Goal: Task Accomplishment & Management: Complete application form

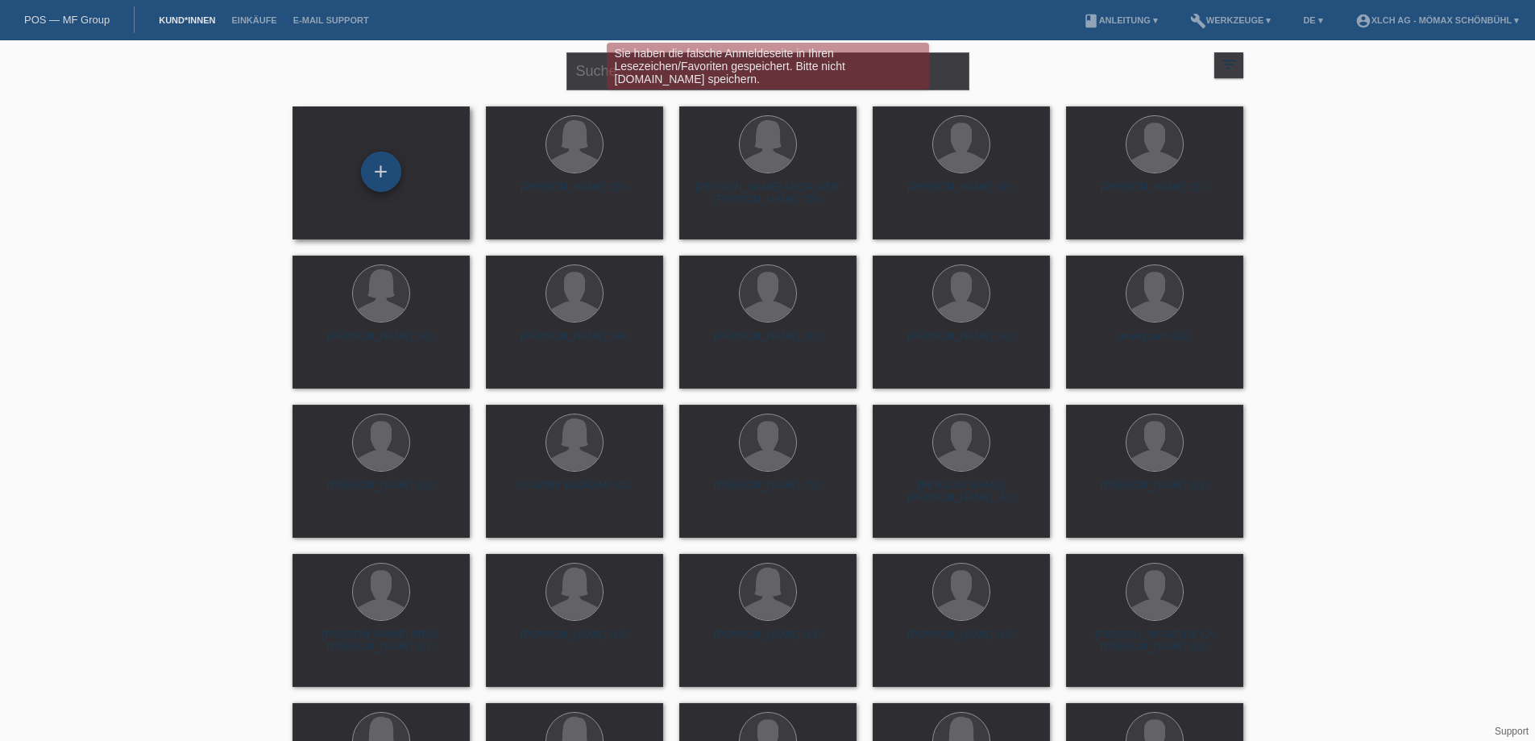
click at [367, 181] on div "+" at bounding box center [381, 172] width 40 height 40
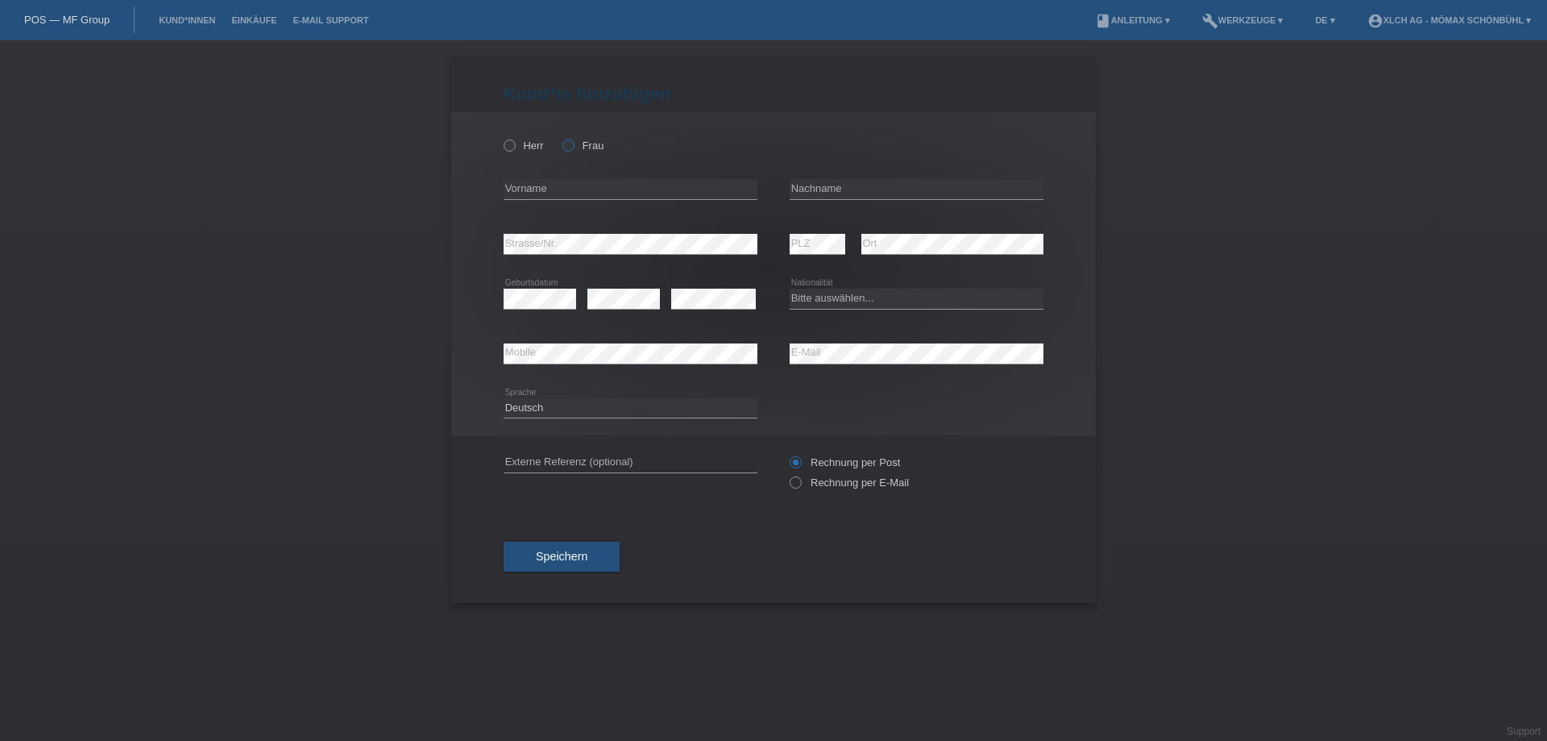
click at [560, 137] on icon at bounding box center [560, 137] width 0 height 0
click at [565, 143] on input "Frau" at bounding box center [568, 144] width 10 height 10
radio input "true"
click at [574, 195] on input "text" at bounding box center [631, 189] width 254 height 20
type input "[PERSON_NAME]"
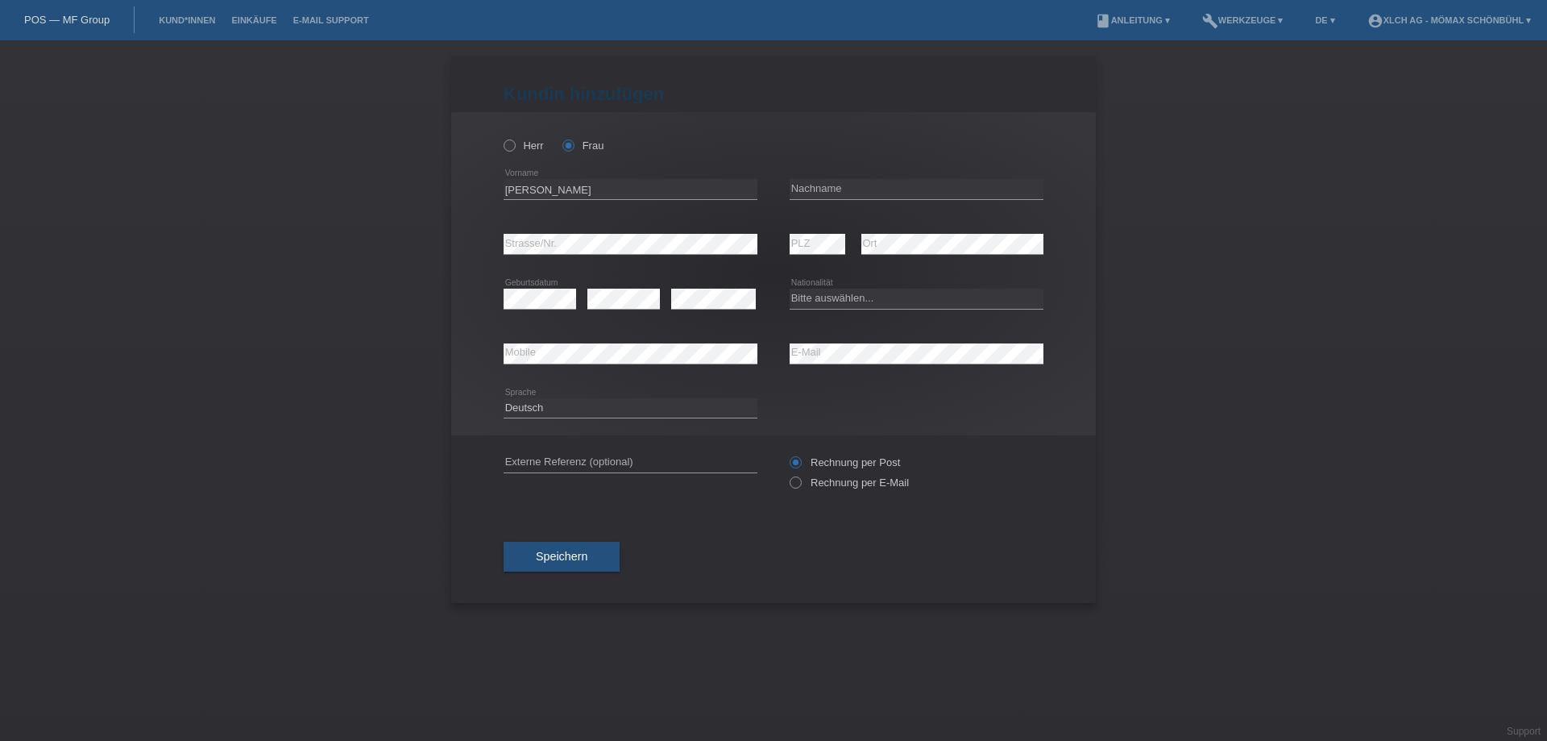
click at [812, 177] on div "error Nachname" at bounding box center [917, 189] width 254 height 55
click at [808, 184] on input "text" at bounding box center [917, 189] width 254 height 20
type input "Prosicanovic"
click at [844, 297] on select "Bitte auswählen... Schweiz Deutschland Liechtenstein Österreich ------------ Af…" at bounding box center [917, 298] width 254 height 19
select select "CH"
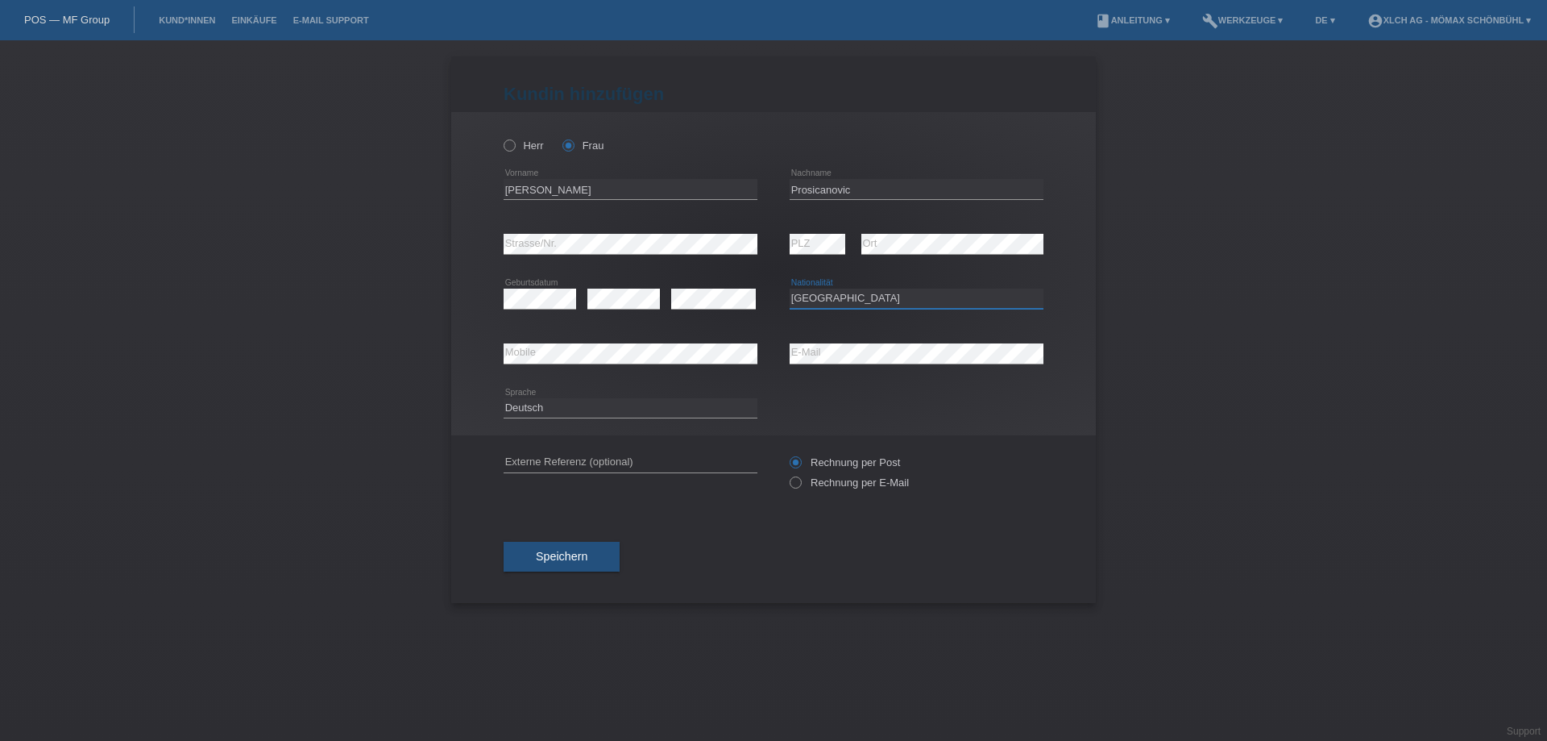
click at [790, 289] on select "Bitte auswählen... Schweiz Deutschland Liechtenstein Österreich ------------ Af…" at bounding box center [917, 298] width 254 height 19
click at [584, 460] on input "text" at bounding box center [631, 462] width 254 height 20
drag, startPoint x: 797, startPoint y: 488, endPoint x: 765, endPoint y: 498, distance: 33.9
click at [787, 474] on icon at bounding box center [787, 474] width 0 height 0
click at [795, 488] on input "Rechnung per E-Mail" at bounding box center [795, 486] width 10 height 20
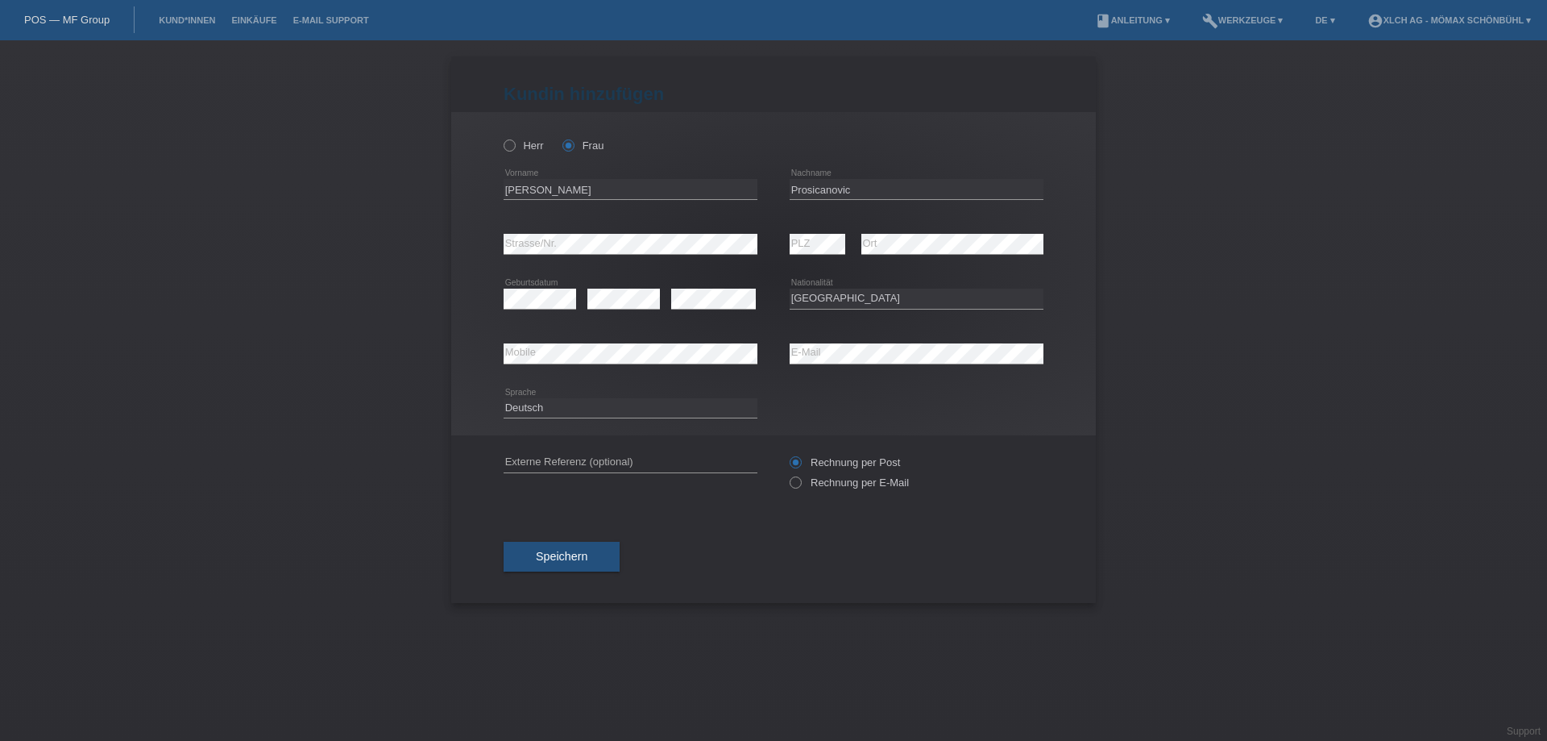
radio input "true"
click at [577, 554] on span "Speichern" at bounding box center [562, 556] width 52 height 13
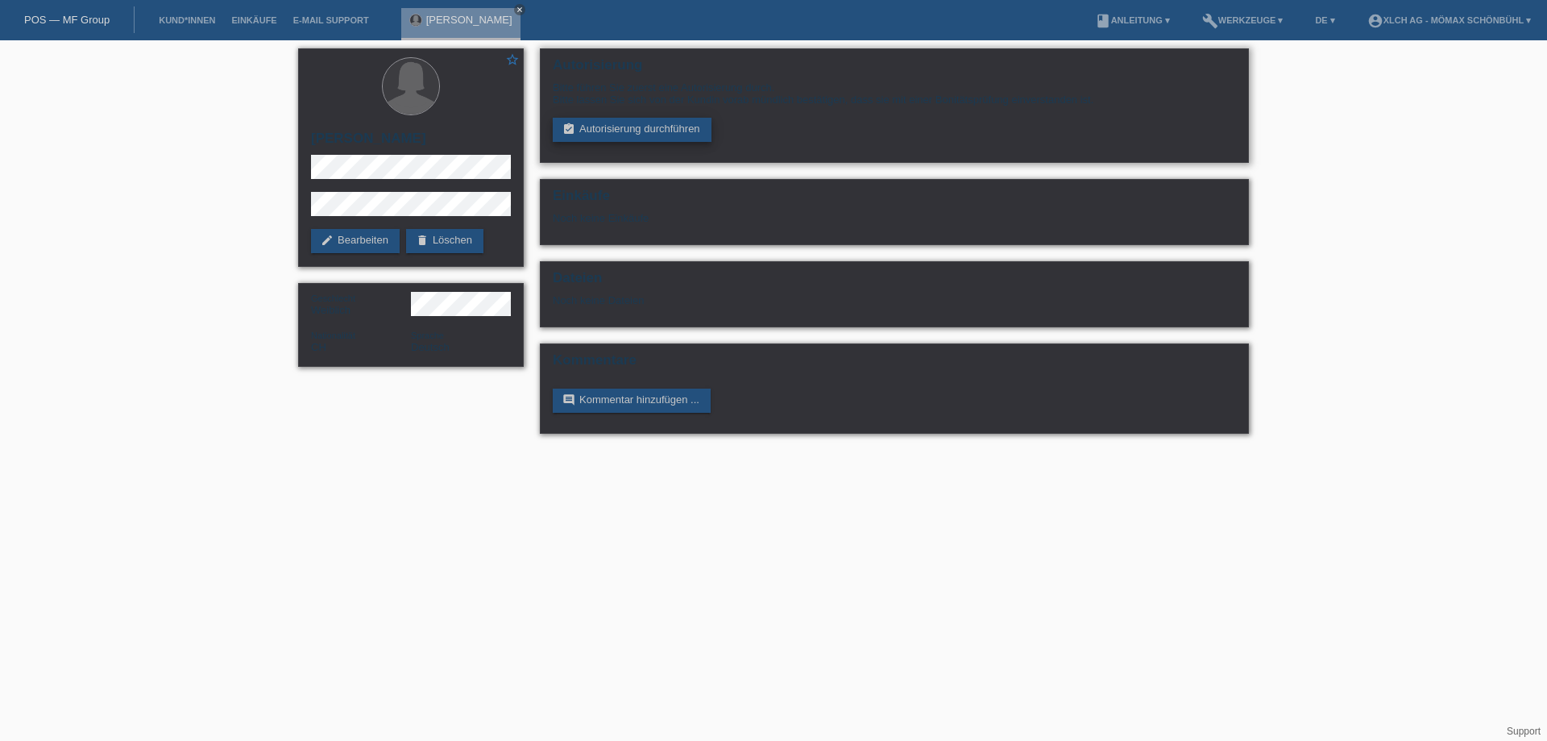
click at [666, 119] on link "assignment_turned_in Autorisierung durchführen" at bounding box center [632, 130] width 159 height 24
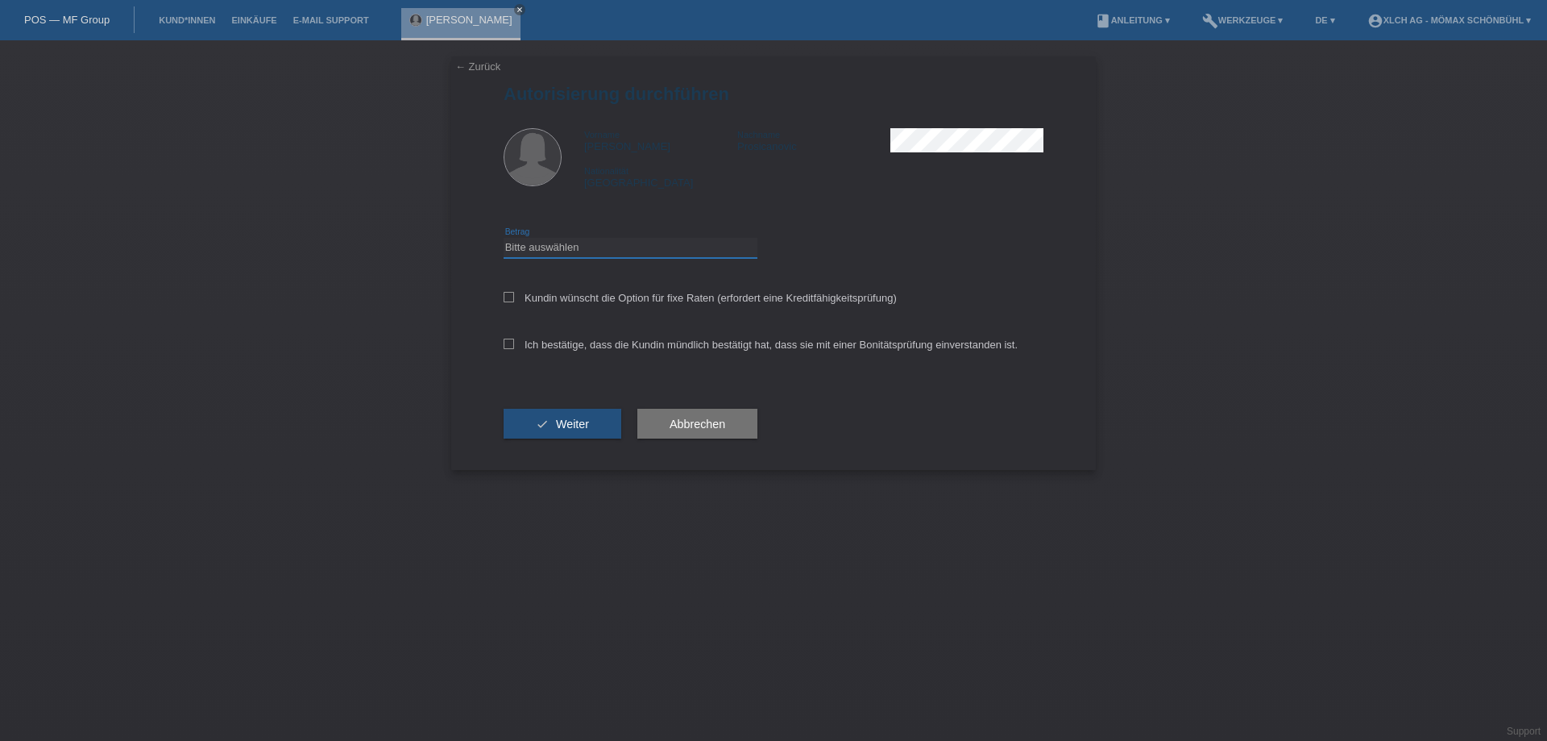
click at [641, 242] on select "Bitte auswählen CHF 1.00 - CHF 499.00 CHF 500.00 - CHF 1'999.00 CHF 2'000.00 - …" at bounding box center [631, 247] width 254 height 19
select select "3"
click at [504, 238] on select "Bitte auswählen CHF 1.00 - CHF 499.00 CHF 500.00 - CHF 1'999.00 CHF 2'000.00 - …" at bounding box center [631, 247] width 254 height 19
click at [508, 293] on icon at bounding box center [509, 297] width 10 height 10
click at [508, 293] on input "Kundin wünscht die Option für fixe Raten (erfordert eine Kreditfähigkeitsprüfun…" at bounding box center [509, 297] width 10 height 10
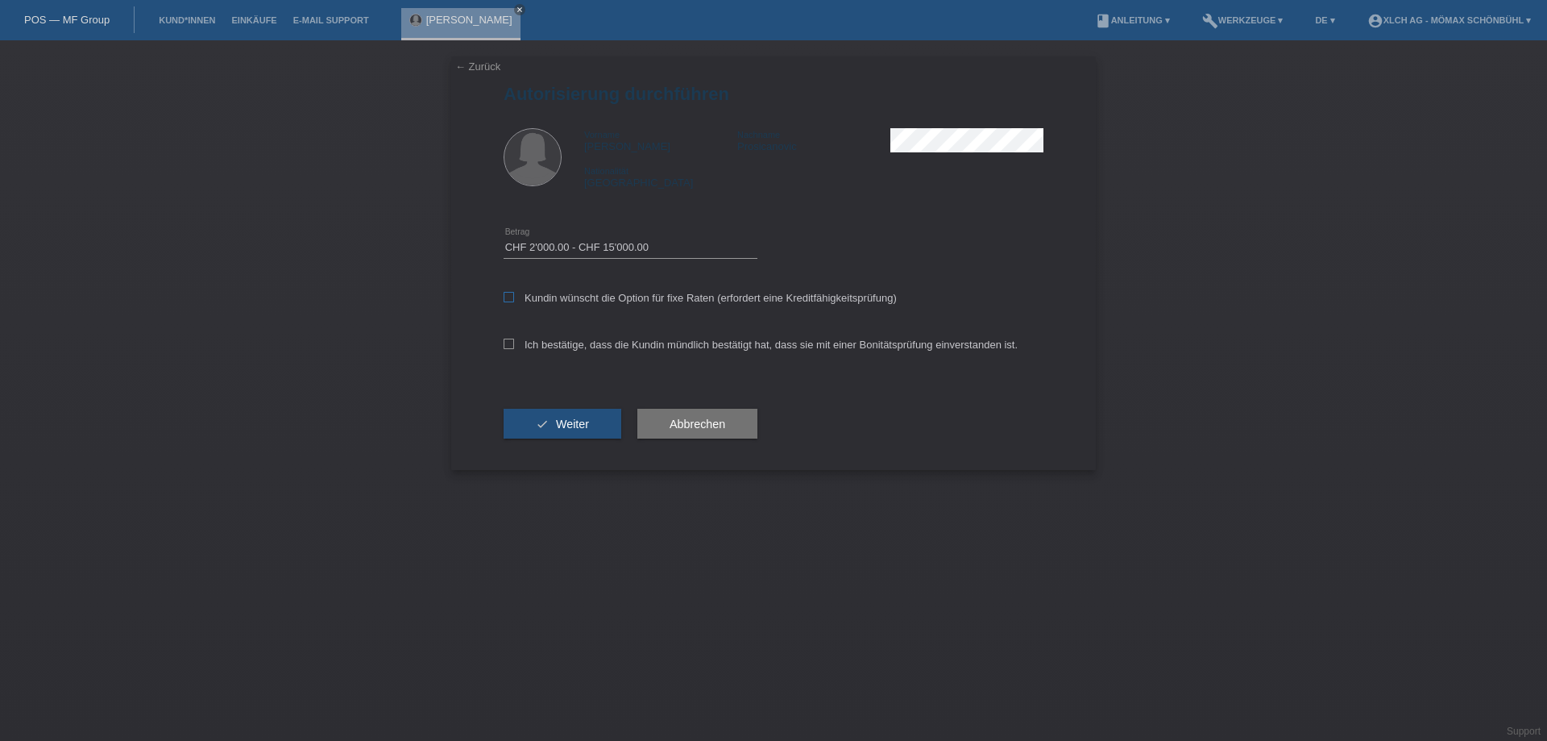
checkbox input "true"
click at [508, 341] on icon at bounding box center [509, 343] width 10 height 10
click at [508, 341] on input "Ich bestätige, dass die Kundin mündlich bestätigt hat, dass sie mit einer Bonit…" at bounding box center [509, 343] width 10 height 10
checkbox input "true"
click at [541, 433] on button "check Weiter" at bounding box center [563, 424] width 118 height 31
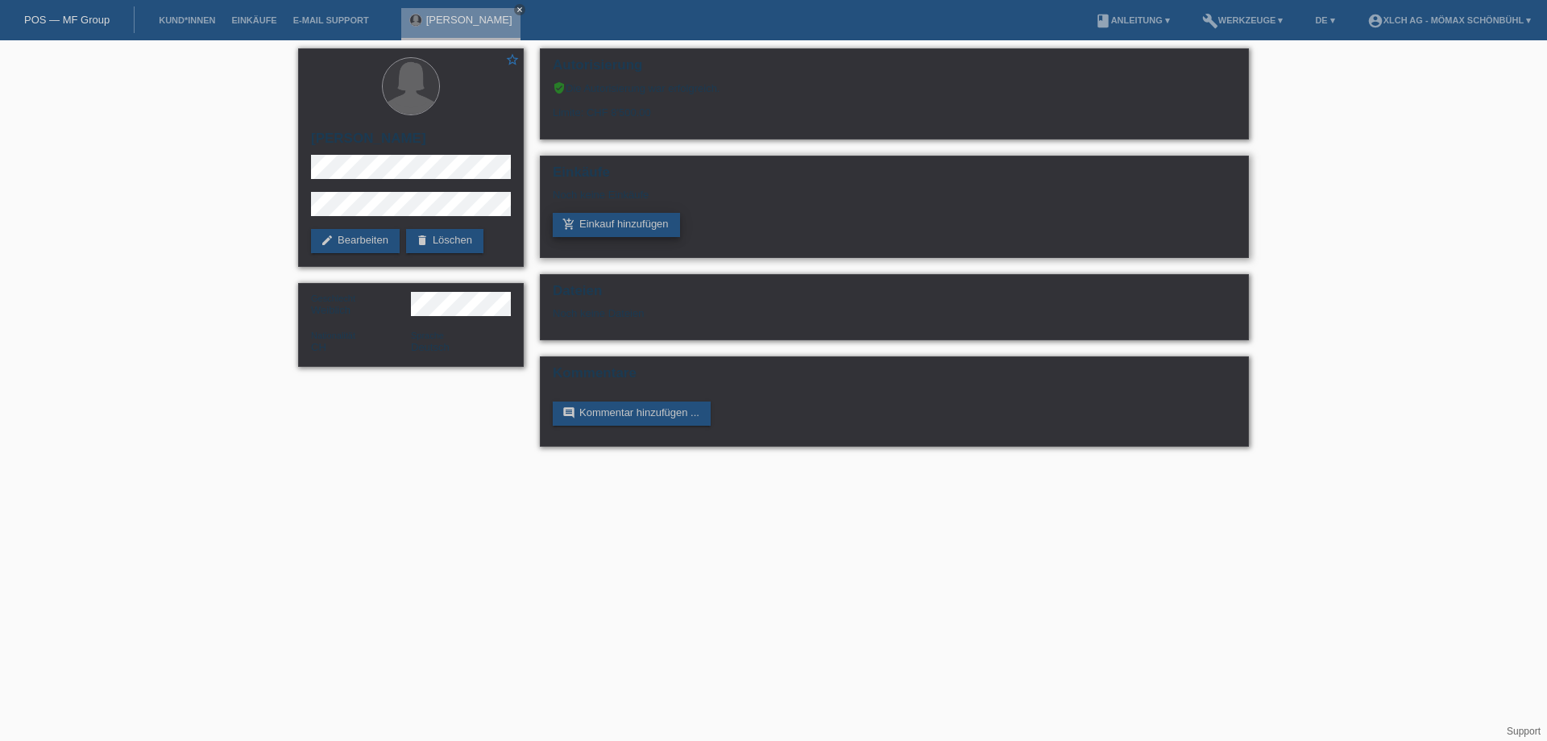
click at [624, 218] on link "add_shopping_cart Einkauf hinzufügen" at bounding box center [616, 225] width 127 height 24
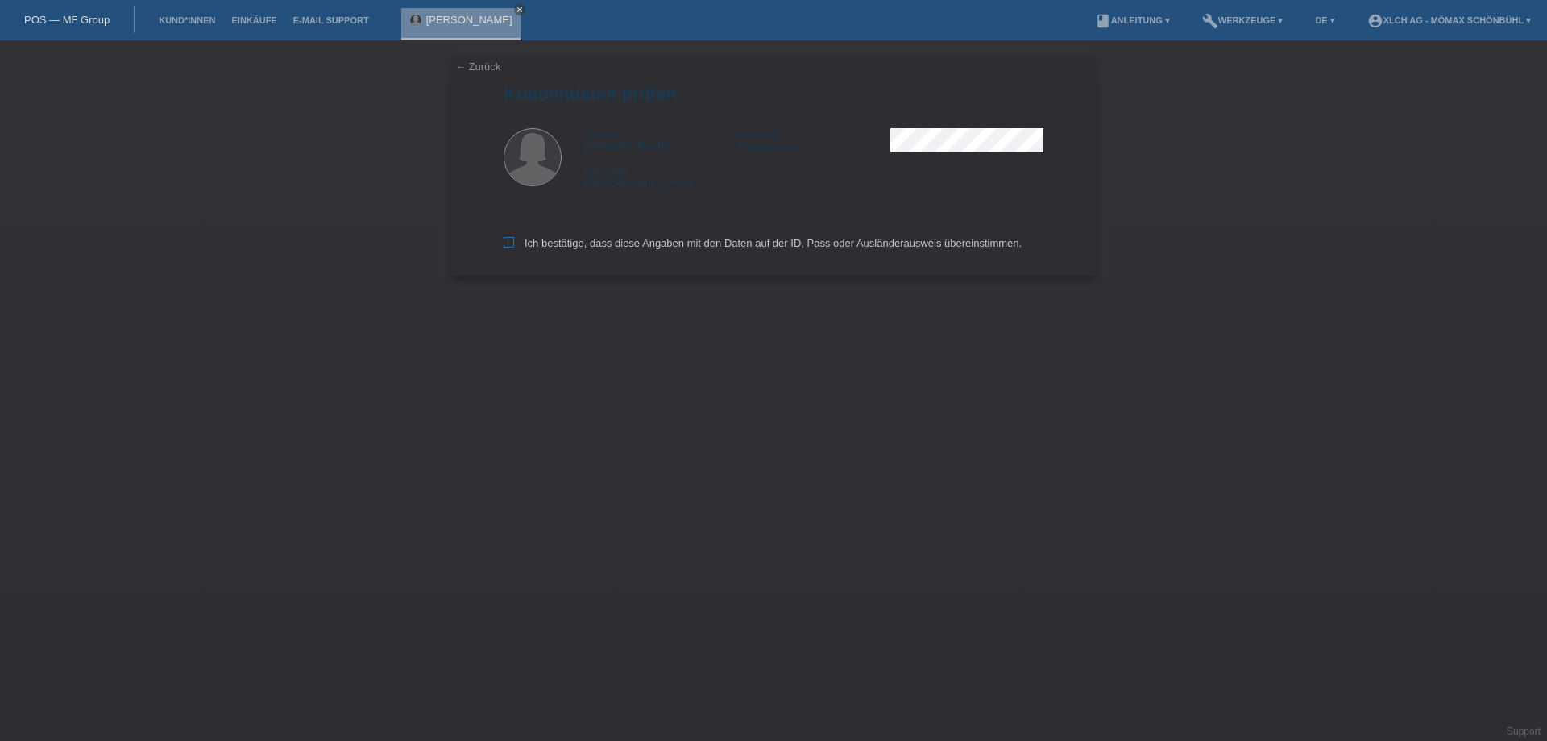
click at [504, 242] on icon at bounding box center [509, 242] width 10 height 10
click at [504, 242] on input "Ich bestätige, dass diese Angaben mit den Daten auf der ID, Pass oder Ausländer…" at bounding box center [509, 242] width 10 height 10
checkbox input "true"
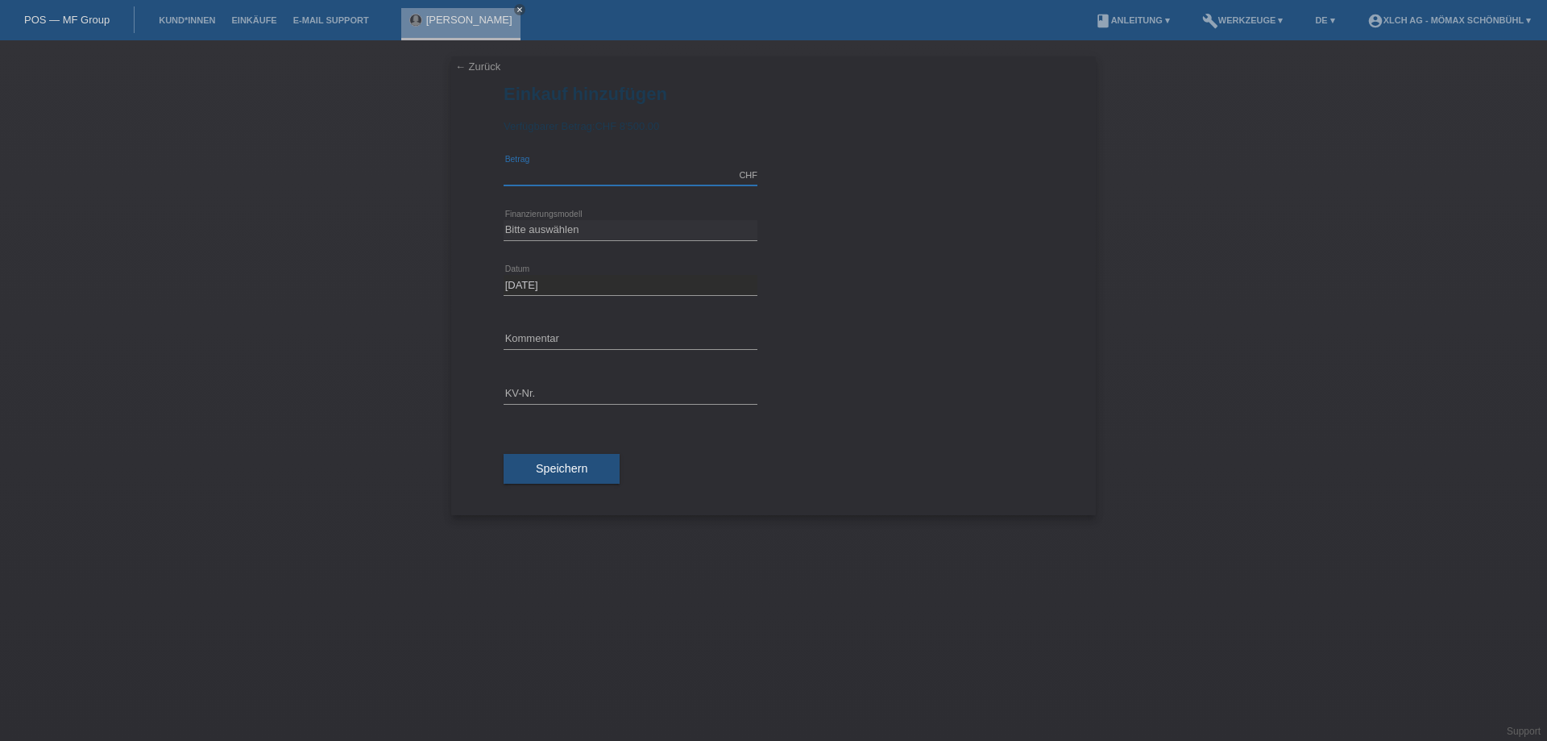
click at [600, 172] on input "text" at bounding box center [631, 175] width 254 height 20
type input "2002.25"
click at [587, 230] on select "Bitte auswählen Kauf auf Rechnung mit Teilzahlungsoption Fixe Raten - Zinsübern…" at bounding box center [631, 229] width 254 height 19
select select "113"
click at [504, 220] on select "Bitte auswählen Kauf auf Rechnung mit Teilzahlungsoption Fixe Raten - Zinsübern…" at bounding box center [631, 229] width 254 height 19
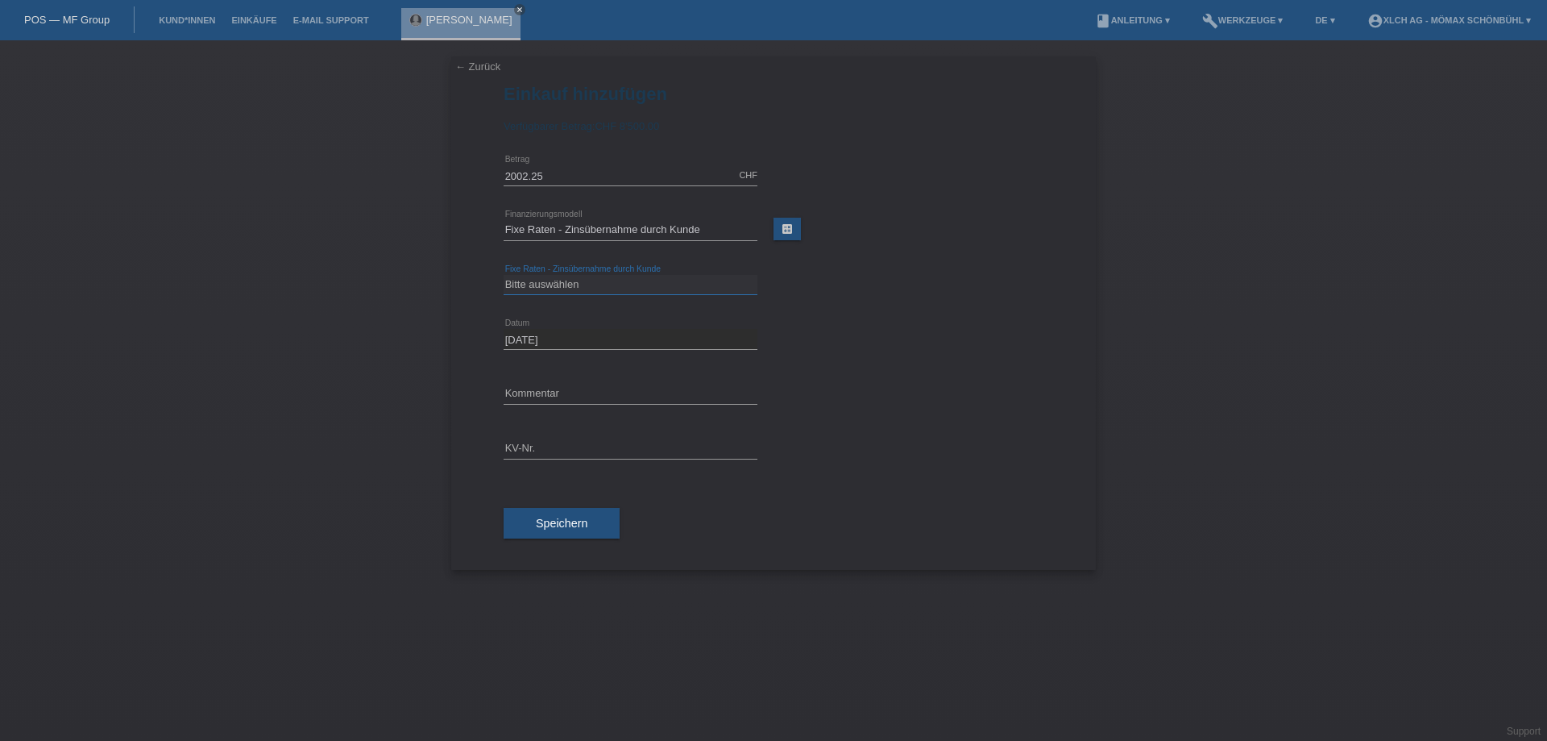
click at [575, 284] on select "Bitte auswählen 6 Raten 12 Raten 24 Raten 36 Raten" at bounding box center [631, 284] width 254 height 19
click at [795, 231] on link "calculate" at bounding box center [787, 229] width 27 height 23
type input "2002.25"
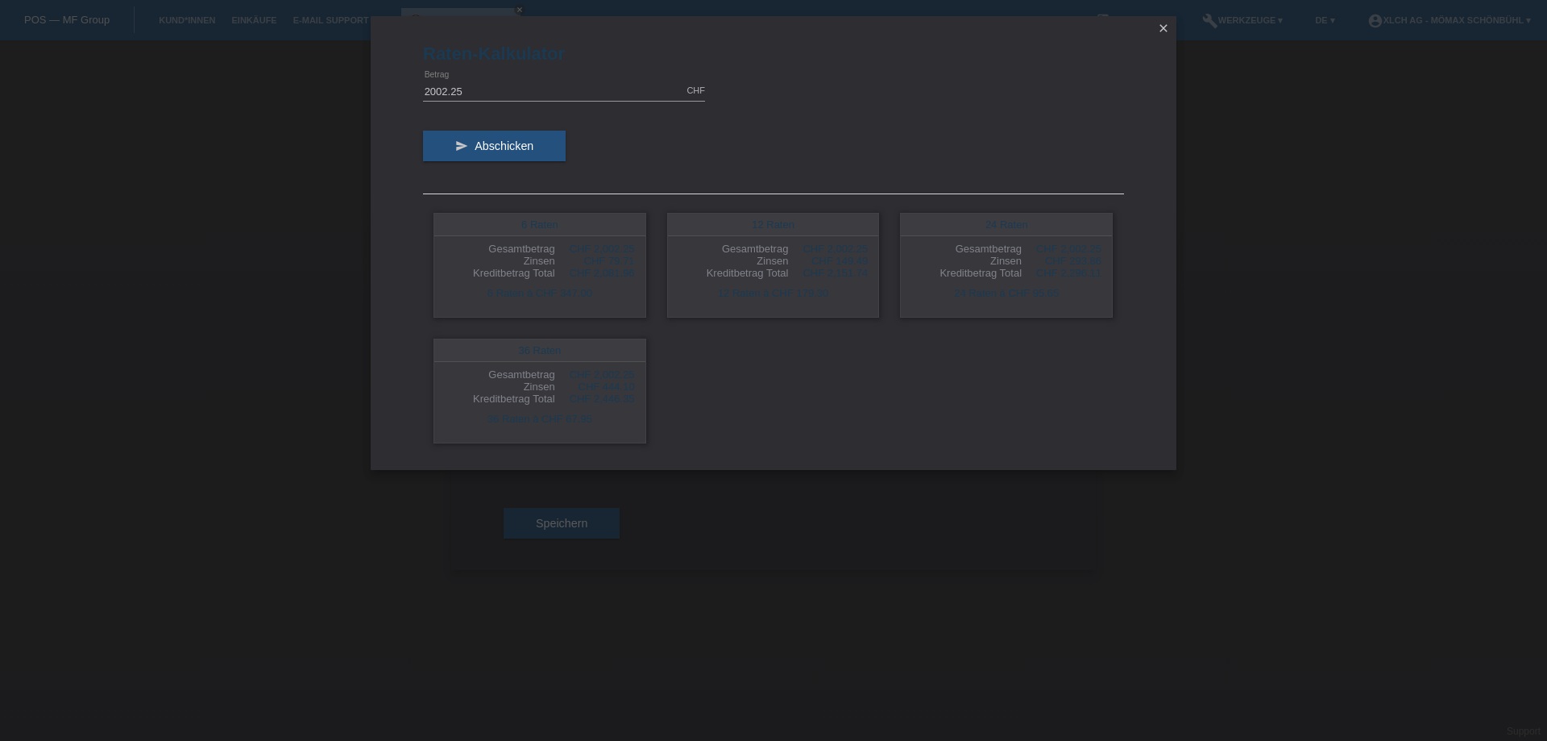
click at [1166, 27] on icon "close" at bounding box center [1163, 28] width 13 height 13
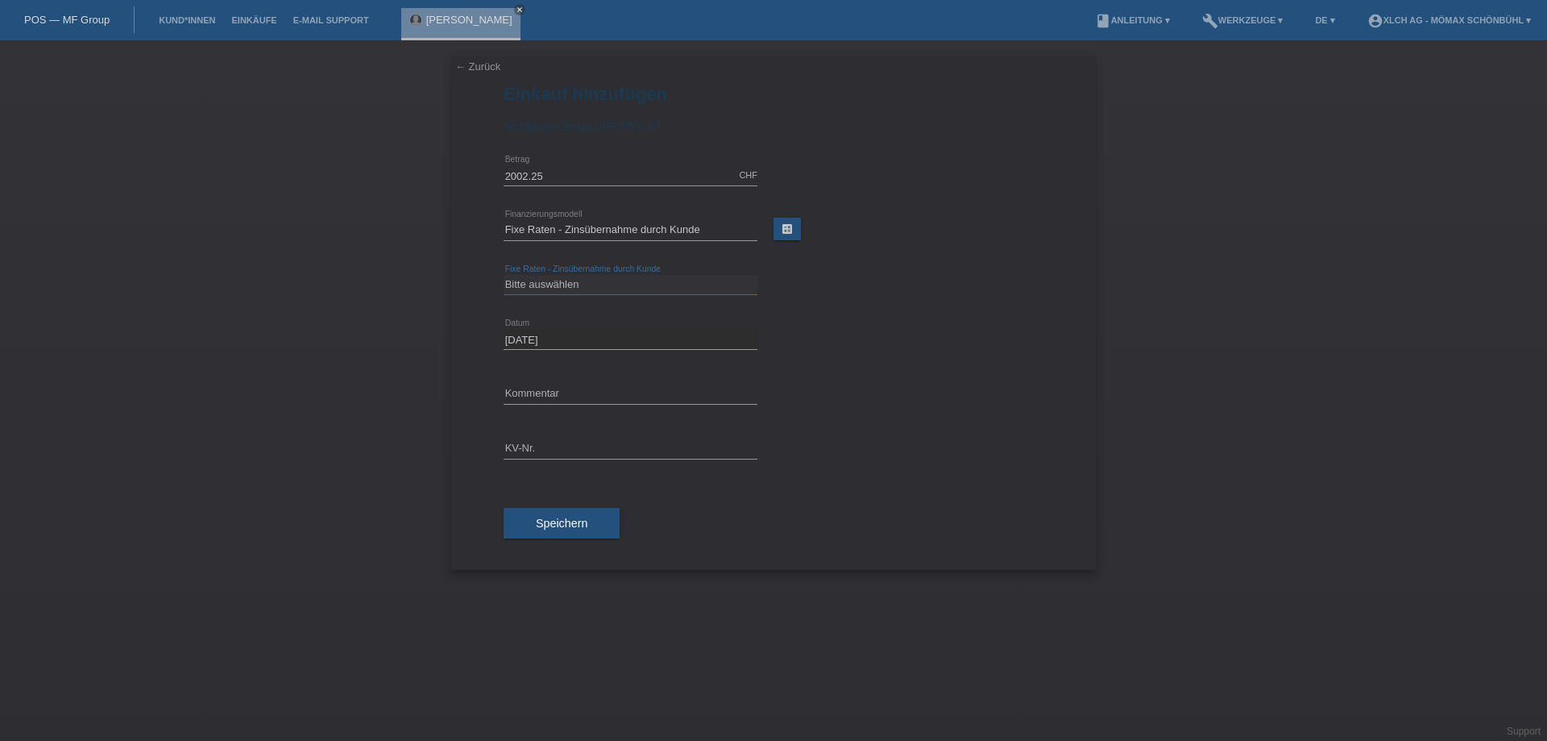
click at [567, 279] on select "Bitte auswählen 6 Raten 12 Raten 24 Raten 36 Raten" at bounding box center [631, 284] width 254 height 19
select select "324"
click at [504, 275] on select "Bitte auswählen 6 Raten 12 Raten 24 Raten 36 Raten" at bounding box center [631, 284] width 254 height 19
click at [540, 394] on input "text" at bounding box center [631, 394] width 254 height 20
click at [540, 434] on div "error KV-Nr." at bounding box center [631, 448] width 254 height 55
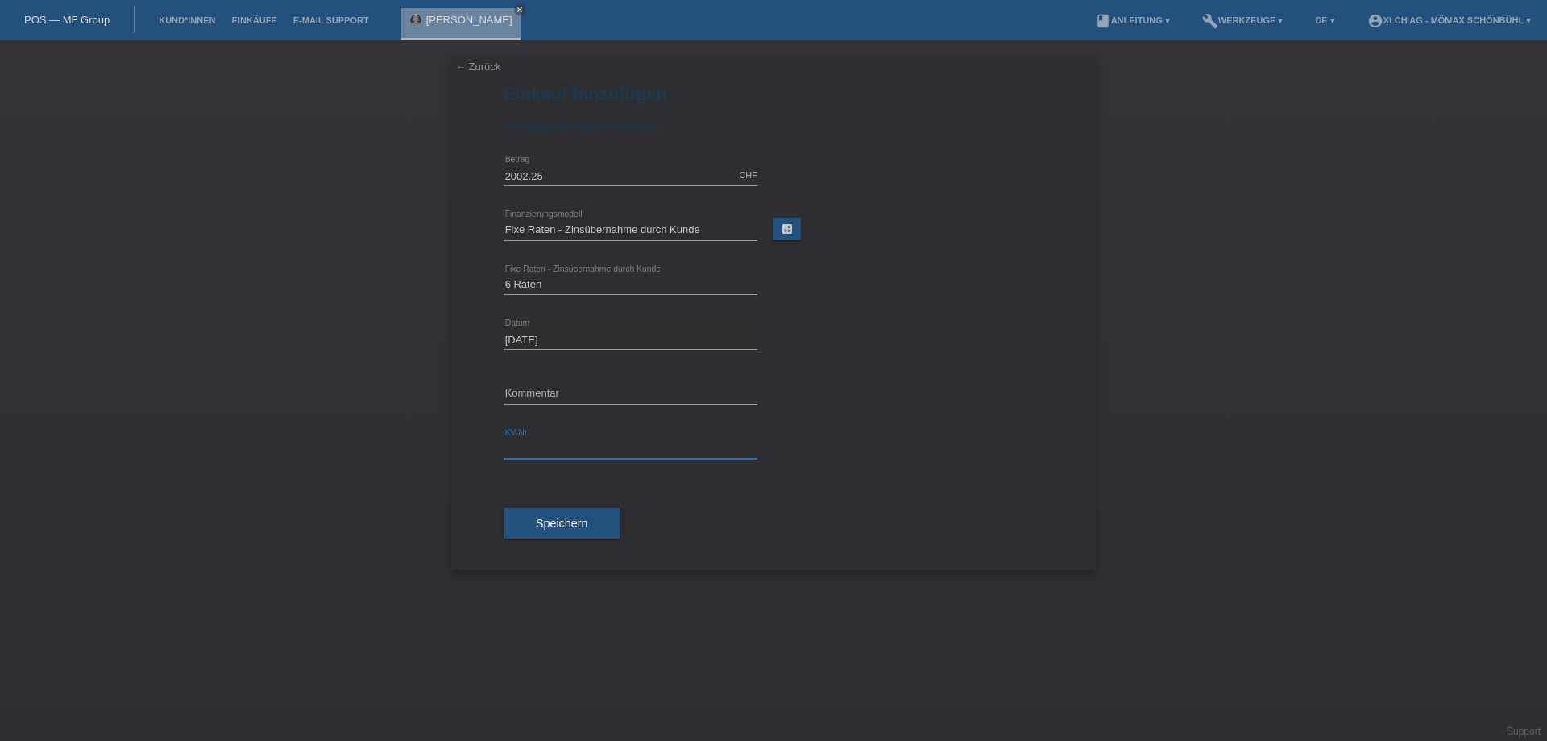
click at [542, 444] on input "text" at bounding box center [631, 448] width 254 height 20
type input "6MNAF3"
click at [561, 519] on span "Speichern" at bounding box center [562, 523] width 52 height 13
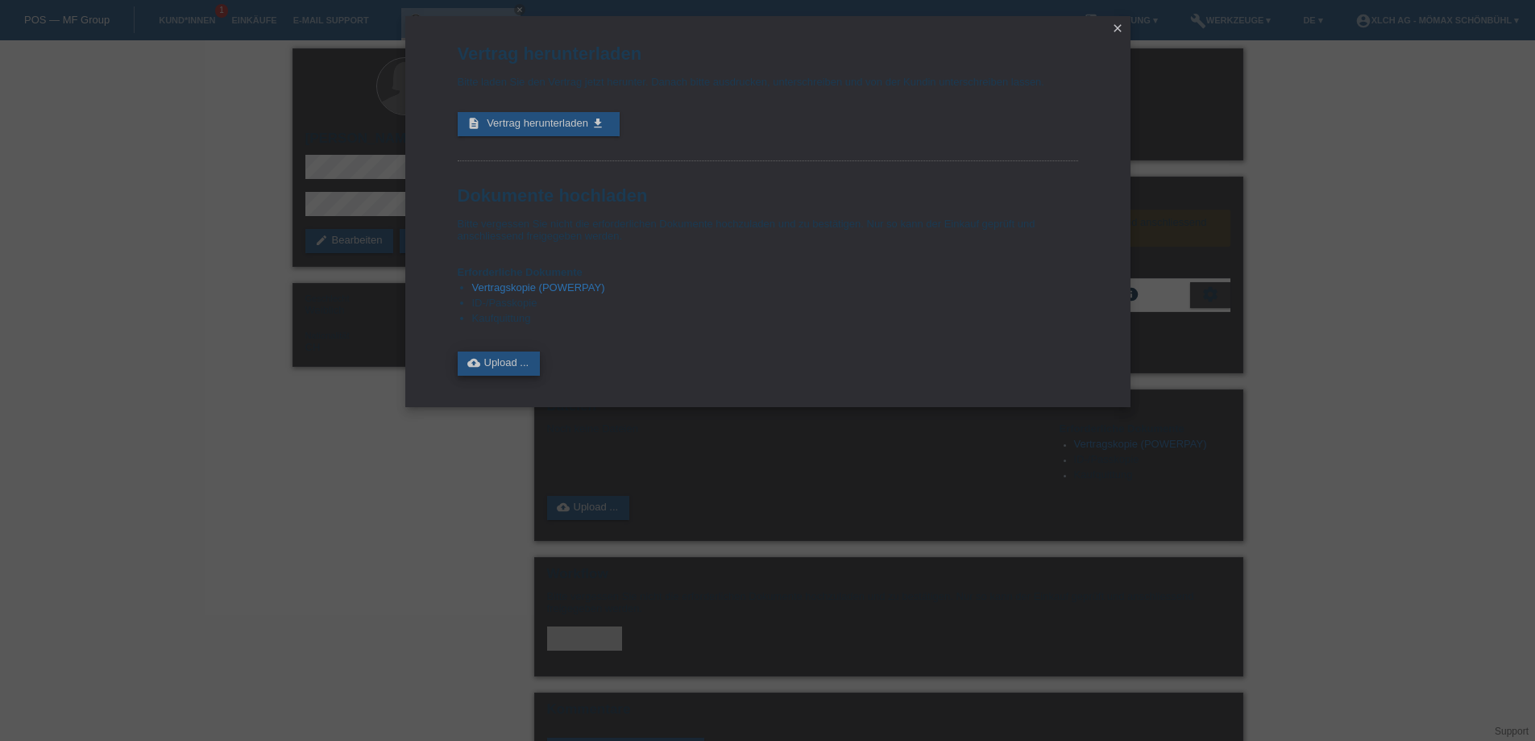
click at [514, 363] on link "cloud_upload Upload ..." at bounding box center [499, 363] width 83 height 24
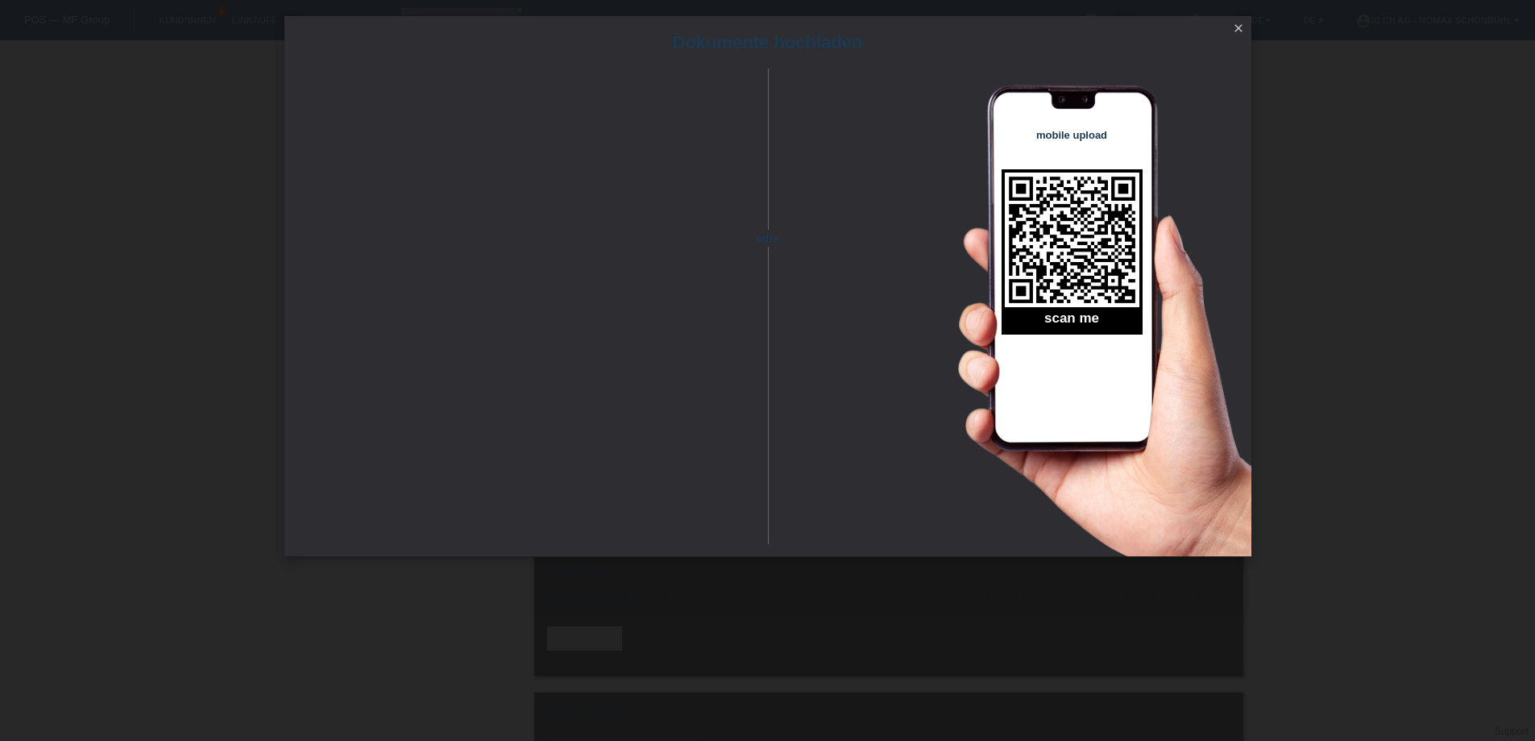
click at [1235, 28] on icon "close" at bounding box center [1238, 28] width 13 height 13
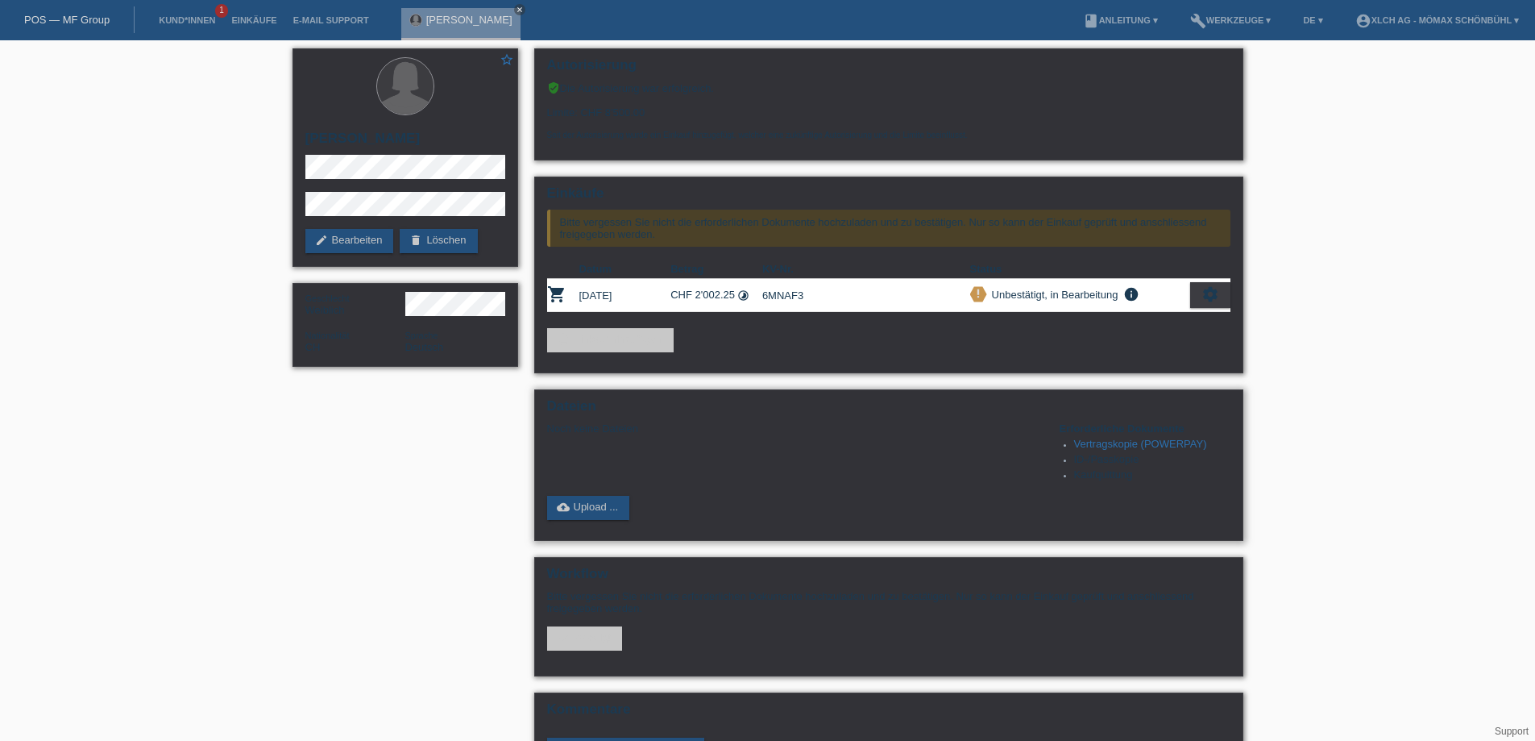
click at [1157, 440] on link "Vertragskopie (POWERPAY)" at bounding box center [1140, 444] width 133 height 12
click at [613, 508] on link "cloud_upload Upload ..." at bounding box center [588, 508] width 83 height 24
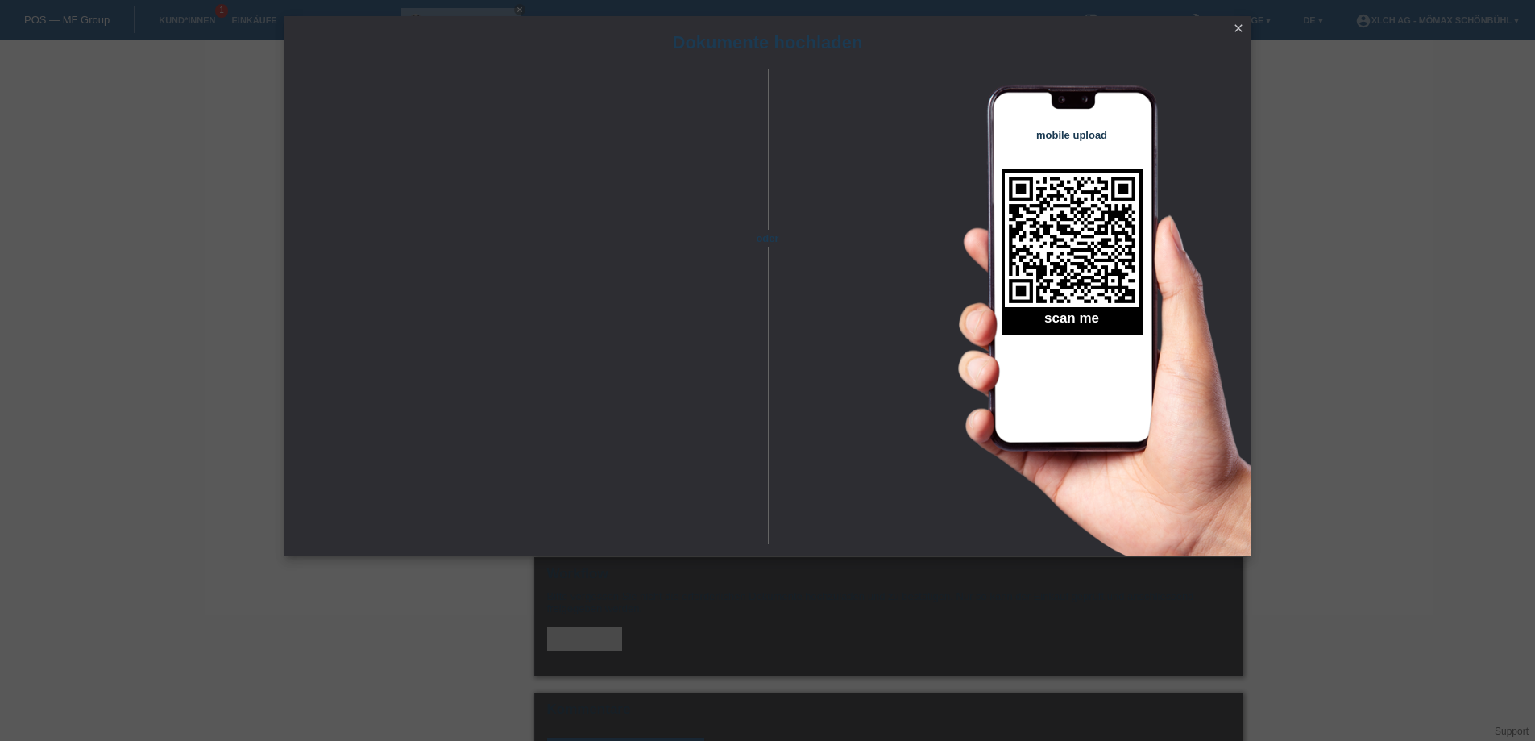
click at [1244, 23] on icon "close" at bounding box center [1238, 28] width 13 height 13
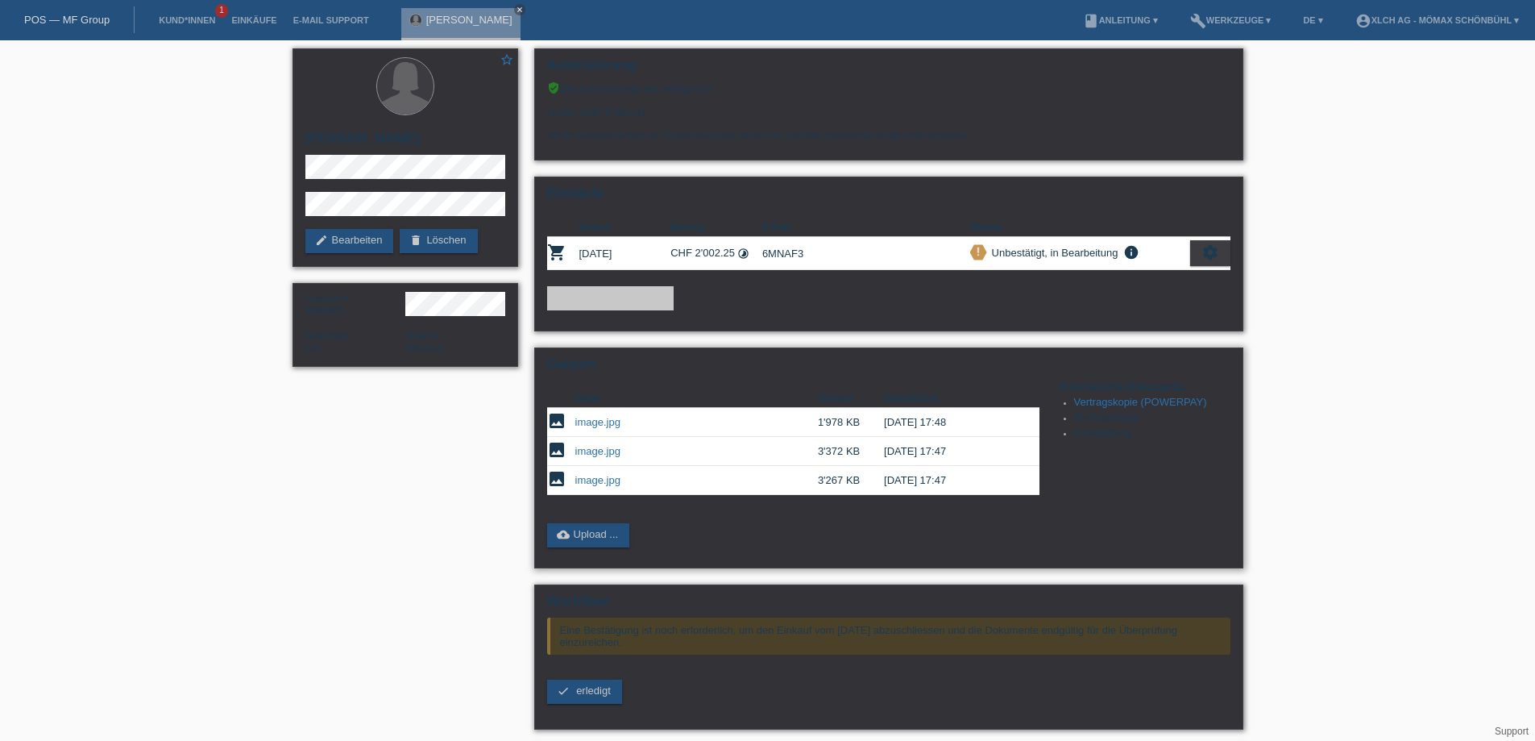
click at [1136, 401] on link "Vertragskopie (POWERPAY)" at bounding box center [1140, 402] width 133 height 12
click at [592, 687] on span "erledigt" at bounding box center [593, 690] width 35 height 12
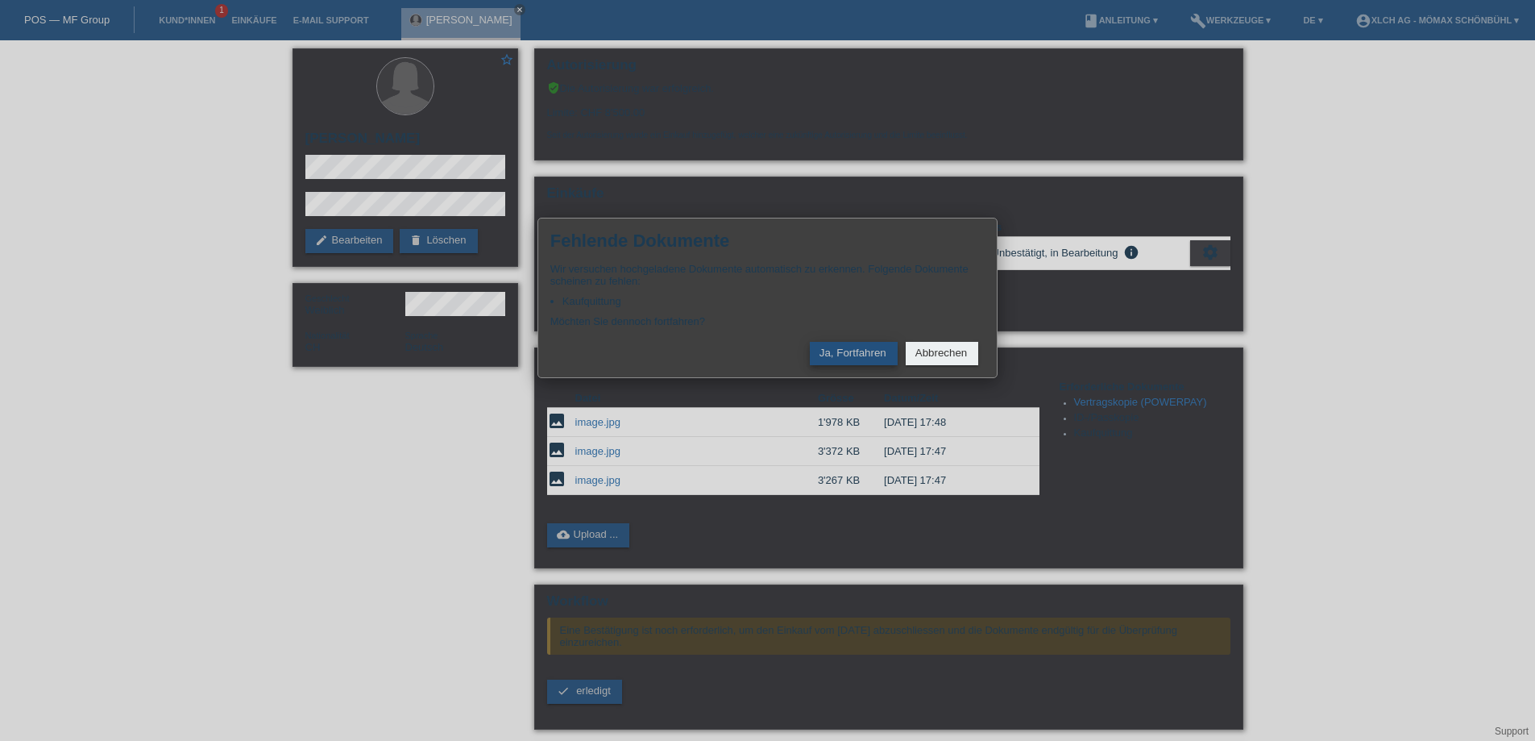
click at [866, 356] on button "Ja, Fortfahren" at bounding box center [854, 353] width 88 height 23
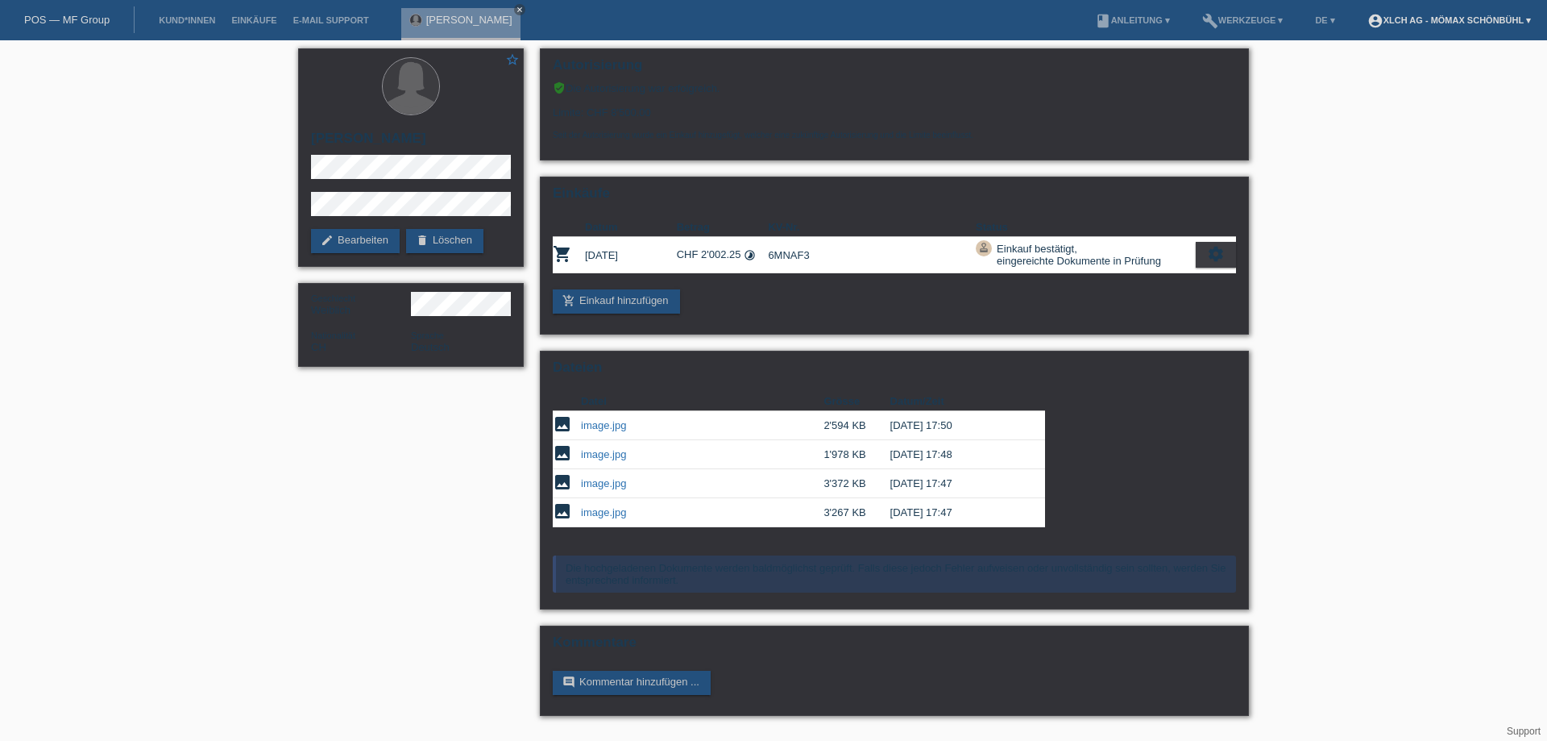
click at [1451, 21] on link "account_circle XLCH AG - Mömax Schönbühl ▾" at bounding box center [1450, 20] width 180 height 10
click at [1475, 13] on li "account_circle XLCH AG - Mömax Schönbühl ▾" at bounding box center [1450, 20] width 180 height 41
click at [1423, 23] on link "account_circle XLCH AG - Mömax Schönbühl ▾" at bounding box center [1450, 20] width 180 height 10
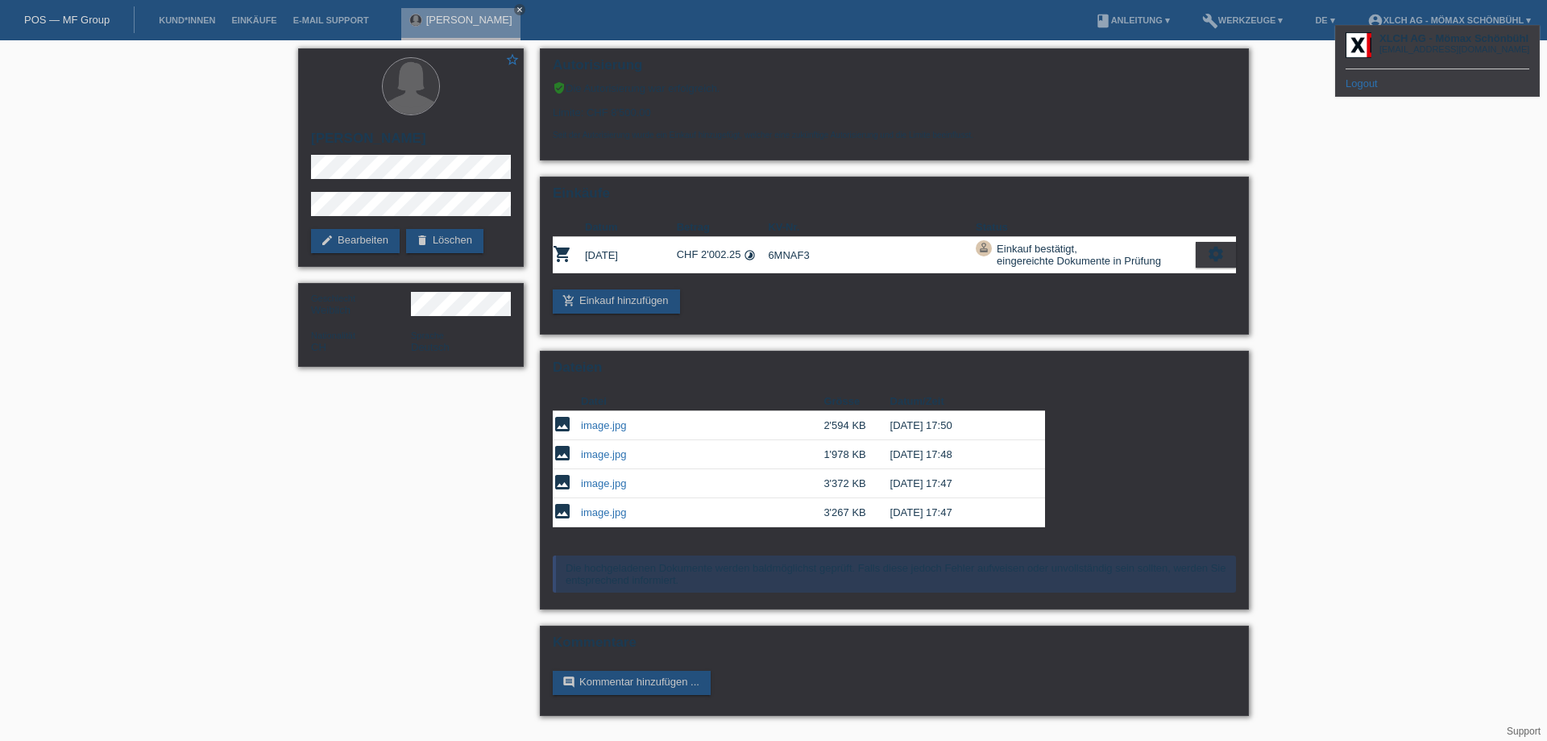
click at [1376, 85] on link "Logout" at bounding box center [1362, 83] width 32 height 12
